Goal: Navigation & Orientation: Go to known website

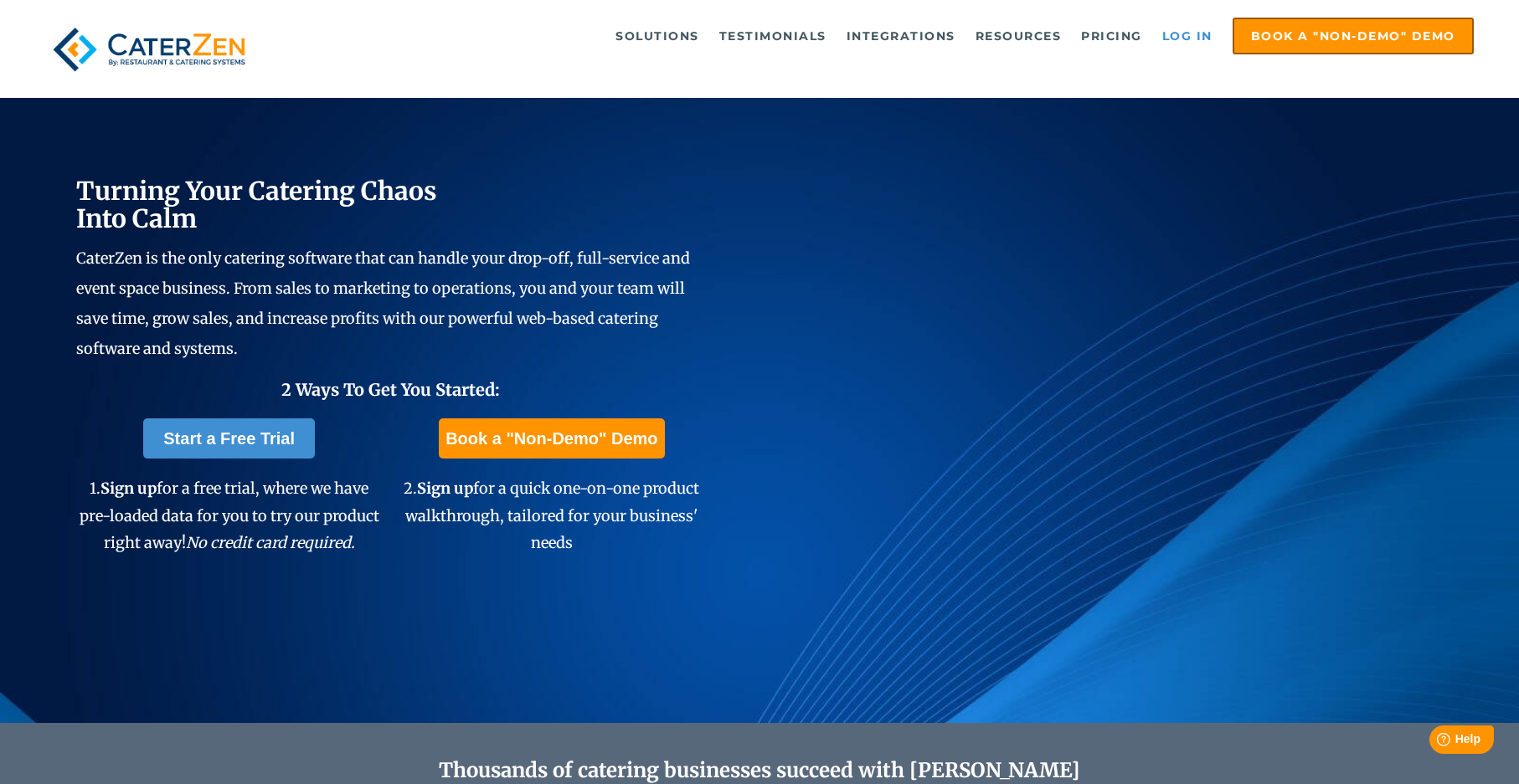
click at [1207, 33] on link "Log in" at bounding box center [1187, 37] width 67 height 34
click at [1151, 43] on ul "Solutions Catering CRM Catering Sales Catering Management Catering Marketing Ca…" at bounding box center [882, 36] width 1184 height 37
click at [1163, 46] on link "Log in" at bounding box center [1187, 37] width 67 height 34
